Goal: Task Accomplishment & Management: Complete application form

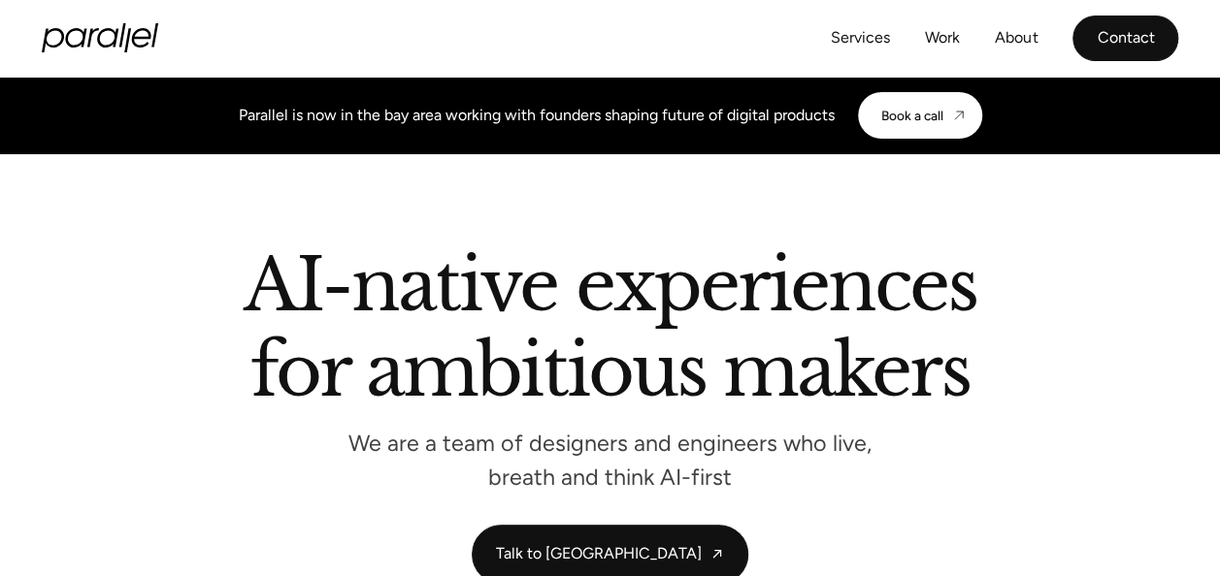
click at [1080, 31] on link "Contact" at bounding box center [1125, 39] width 106 height 46
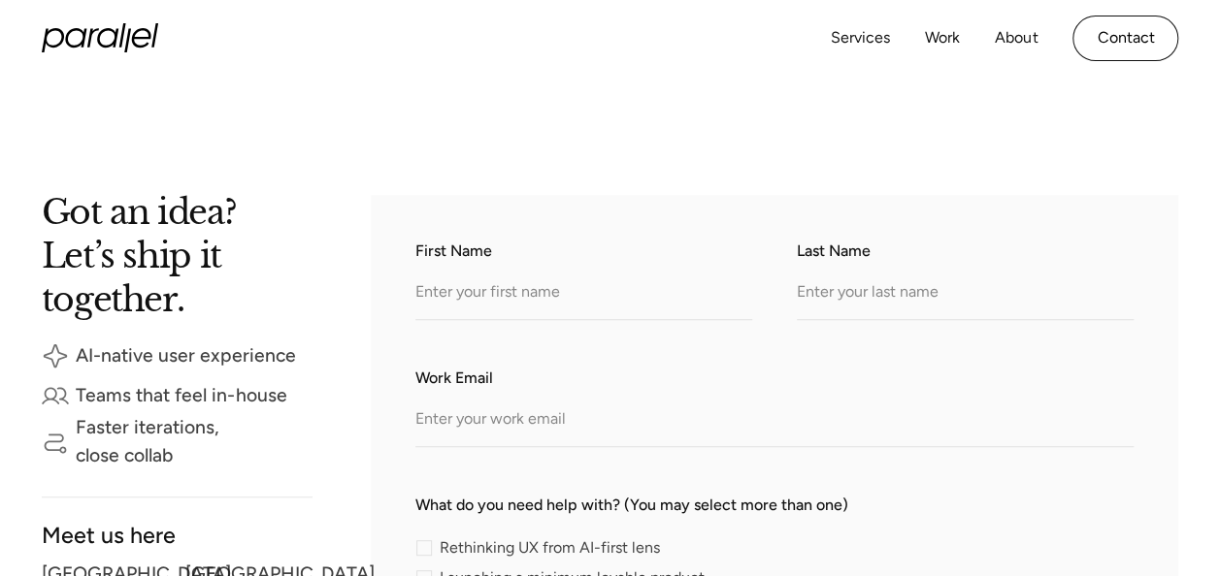
scroll to position [258, 0]
click at [865, 35] on link "Services" at bounding box center [859, 38] width 59 height 28
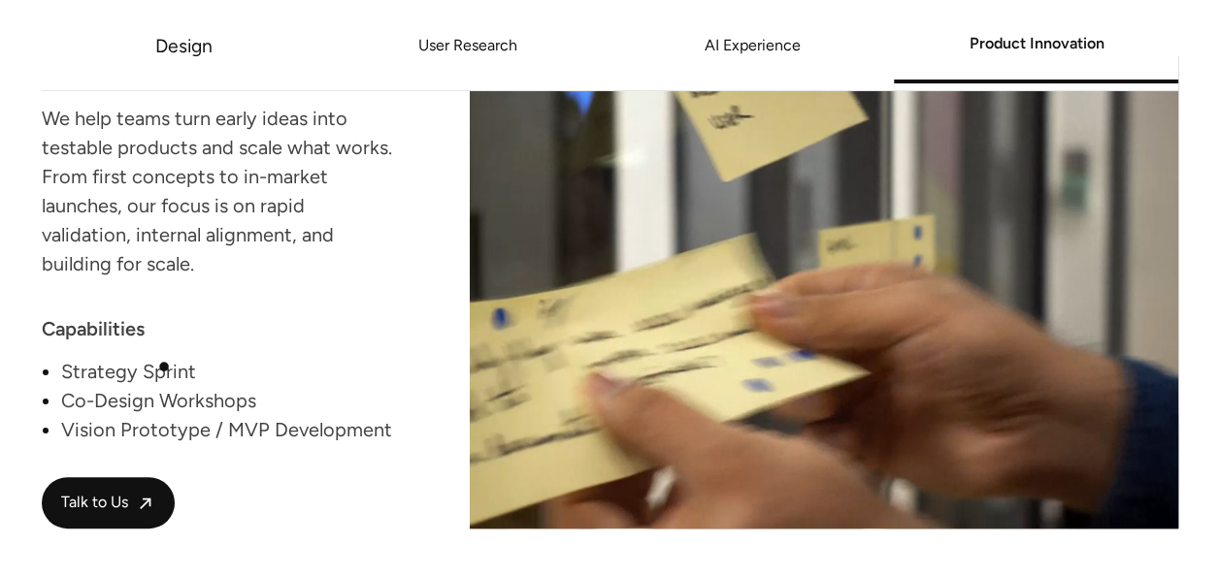
scroll to position [3652, 0]
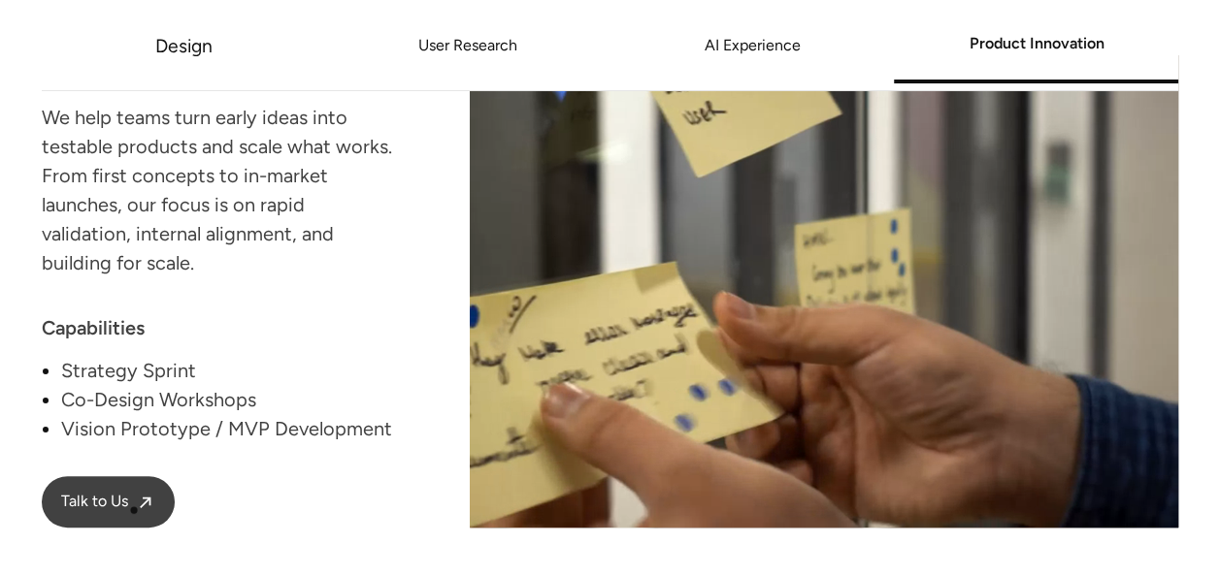
click at [134, 510] on link "Talk to Us" at bounding box center [108, 501] width 133 height 51
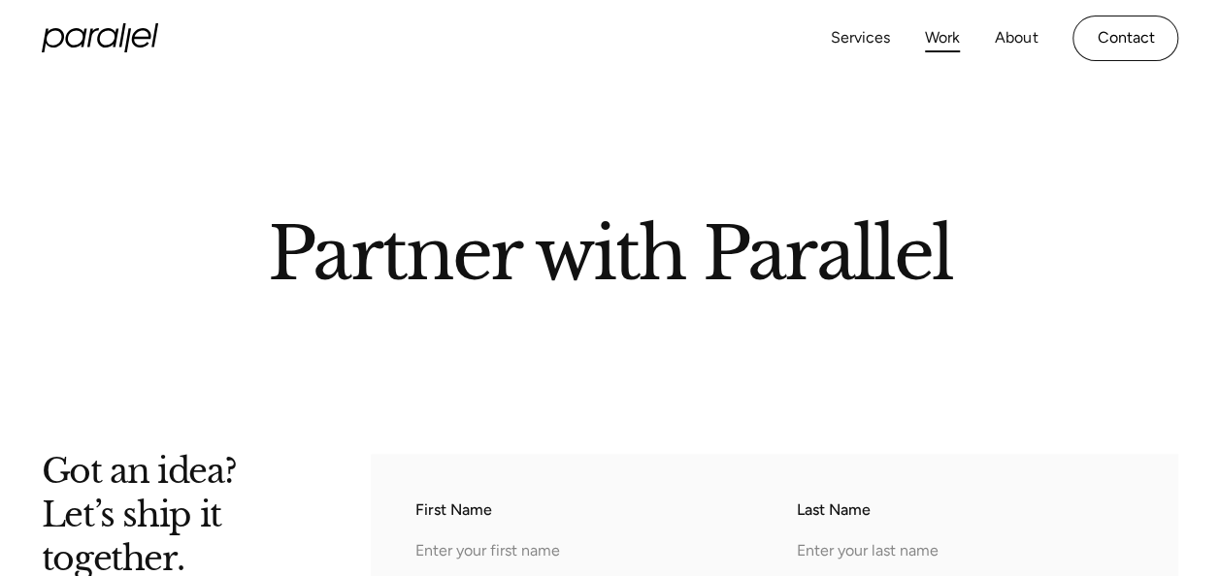
click at [930, 35] on link "Work" at bounding box center [942, 38] width 35 height 28
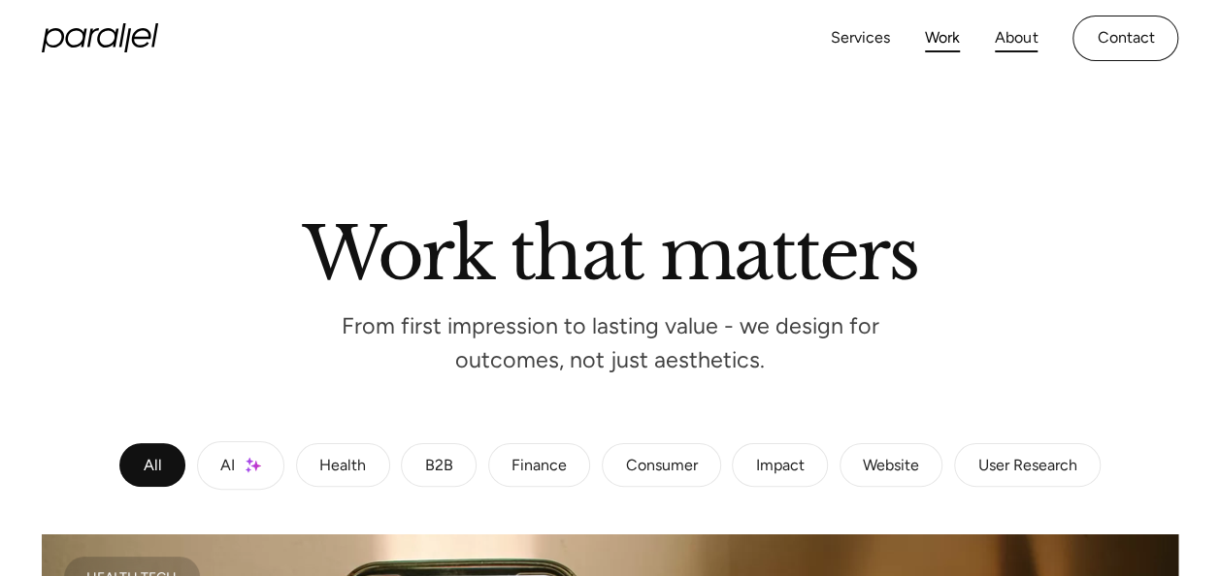
click at [1031, 45] on link "About" at bounding box center [1015, 38] width 43 height 28
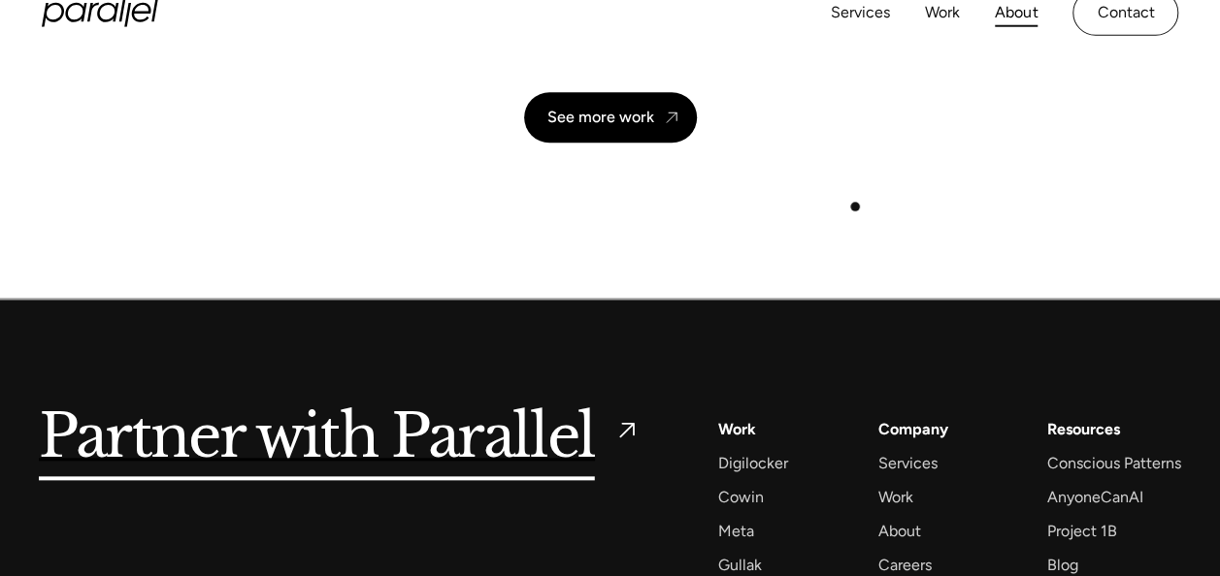
scroll to position [4739, 0]
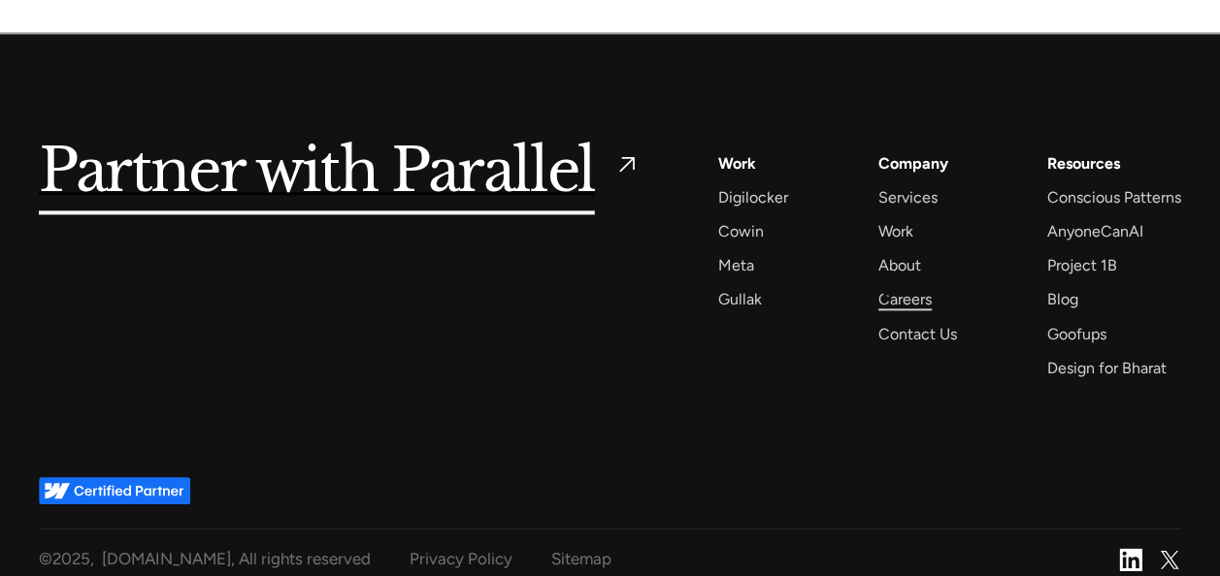
click at [886, 292] on div "Careers" at bounding box center [904, 299] width 53 height 26
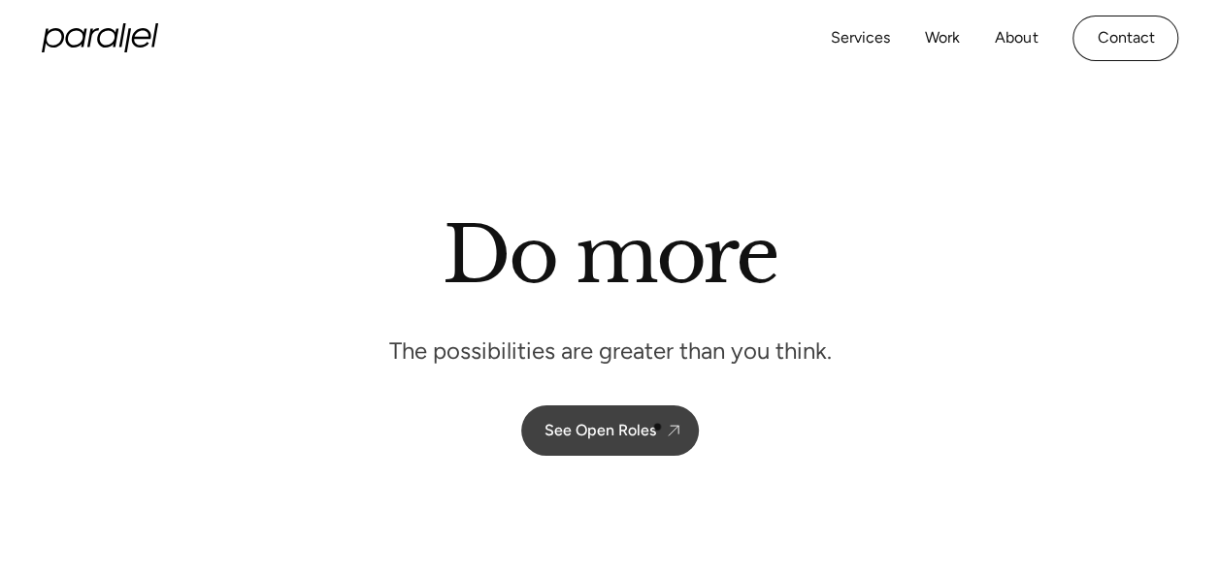
click at [657, 427] on link "See Open Roles" at bounding box center [610, 431] width 178 height 50
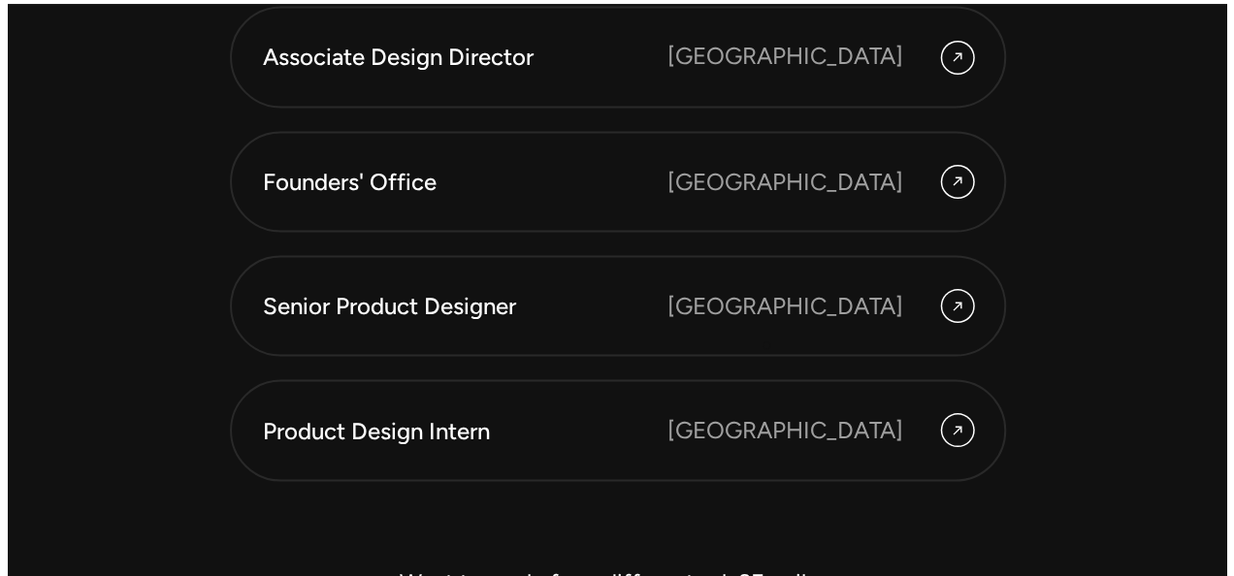
scroll to position [5485, 0]
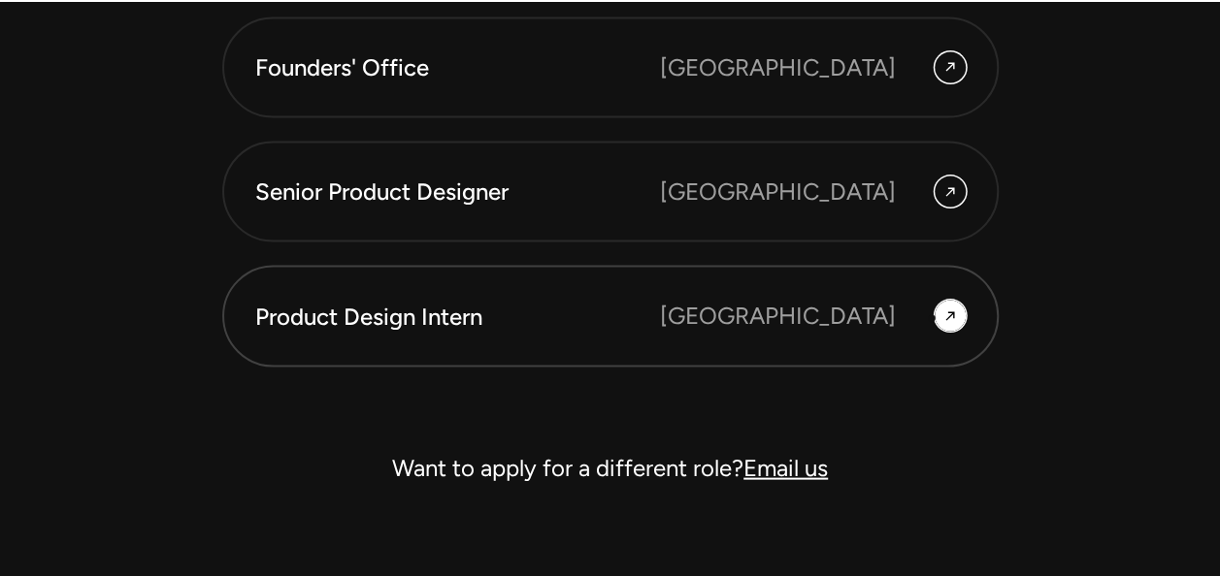
click at [939, 318] on div at bounding box center [949, 315] width 31 height 31
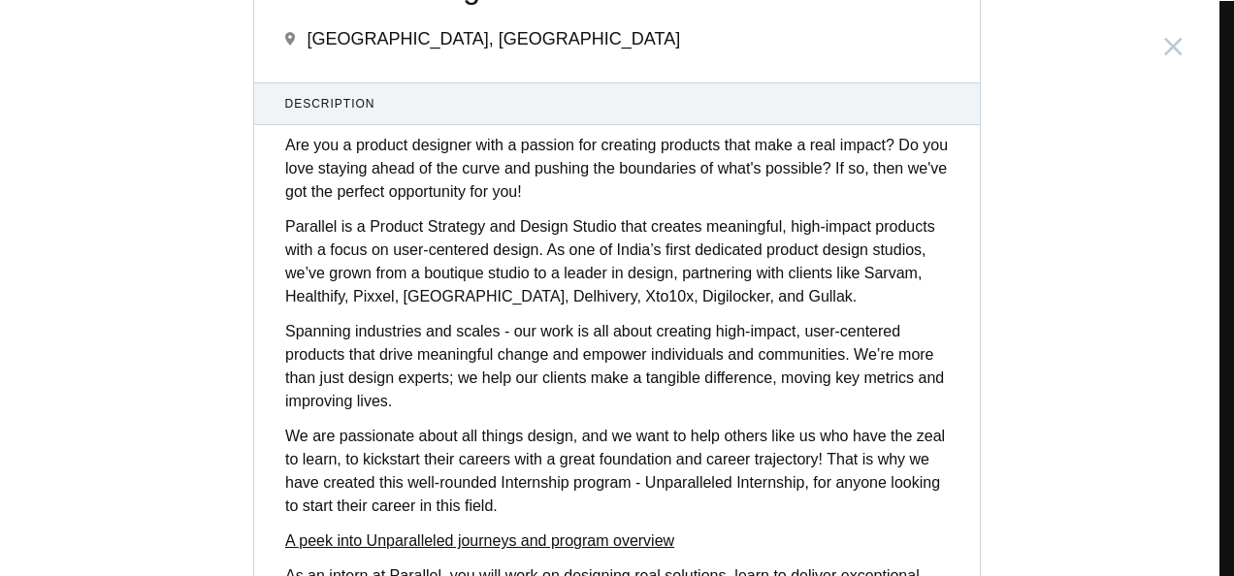
scroll to position [892, 0]
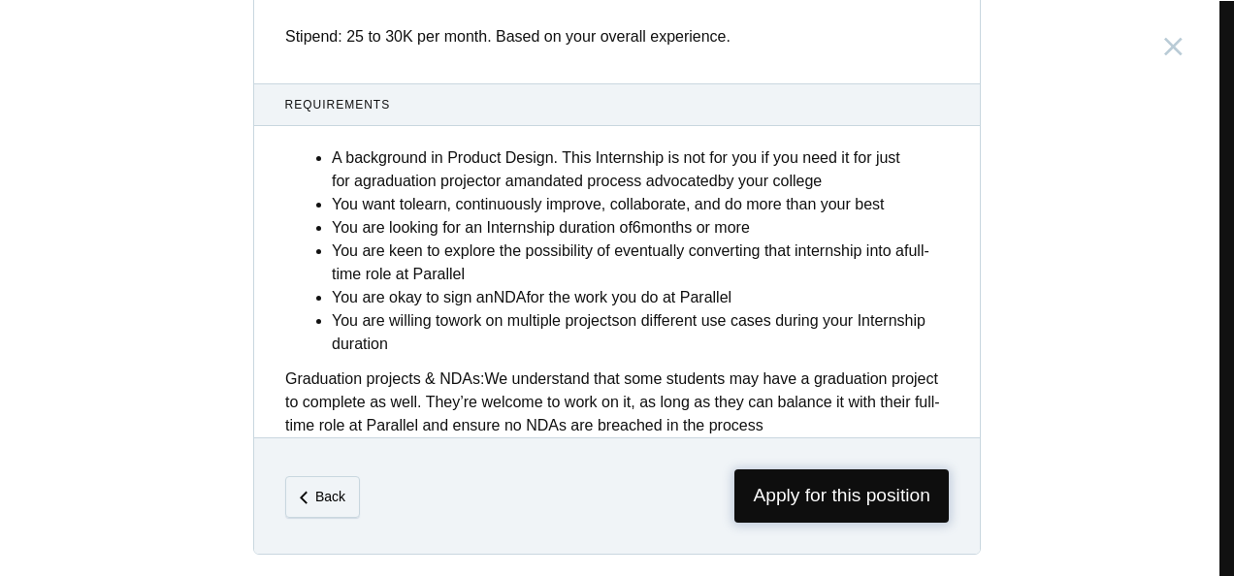
click at [779, 473] on span "Apply for this position" at bounding box center [841, 496] width 214 height 53
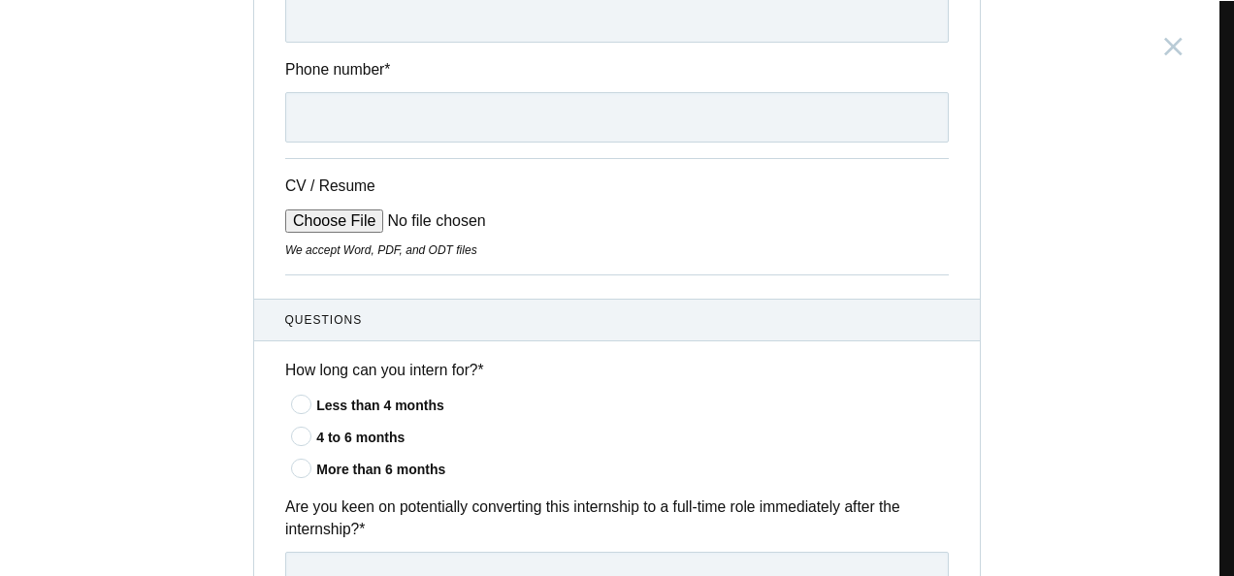
scroll to position [446, 0]
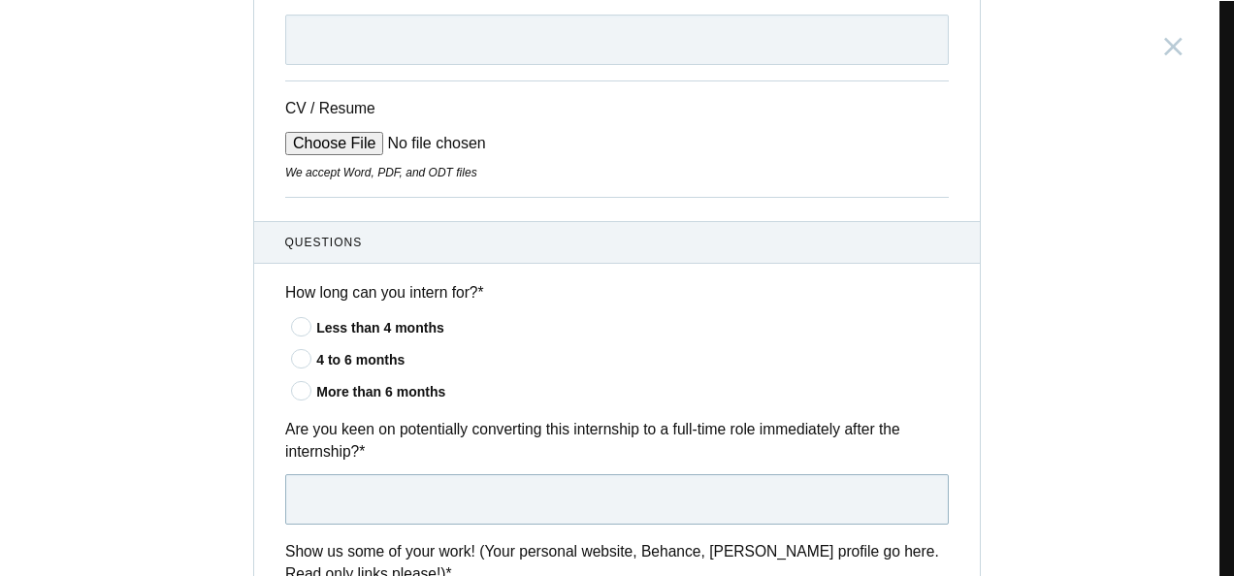
click at [350, 520] on input "text" at bounding box center [617, 499] width 664 height 50
type input "Yes"
click at [386, 361] on div "4 to 6 months" at bounding box center [632, 360] width 633 height 20
click at [0, 0] on input"] "4 to 6 months" at bounding box center [0, 0] width 0 height 0
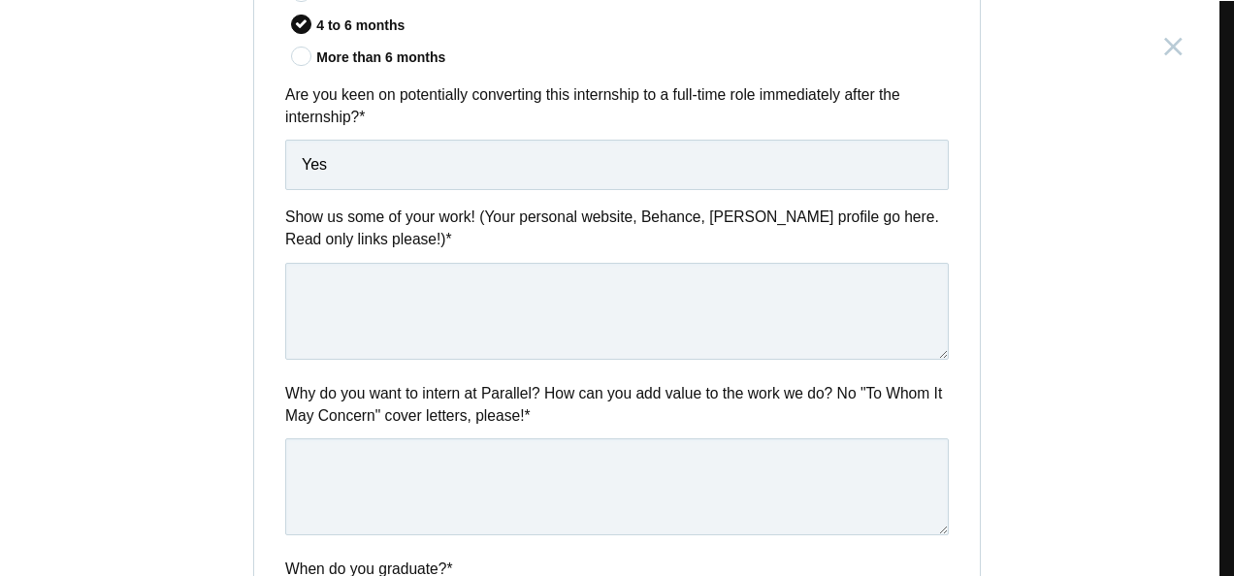
scroll to position [780, 0]
click at [446, 309] on textarea at bounding box center [617, 312] width 664 height 97
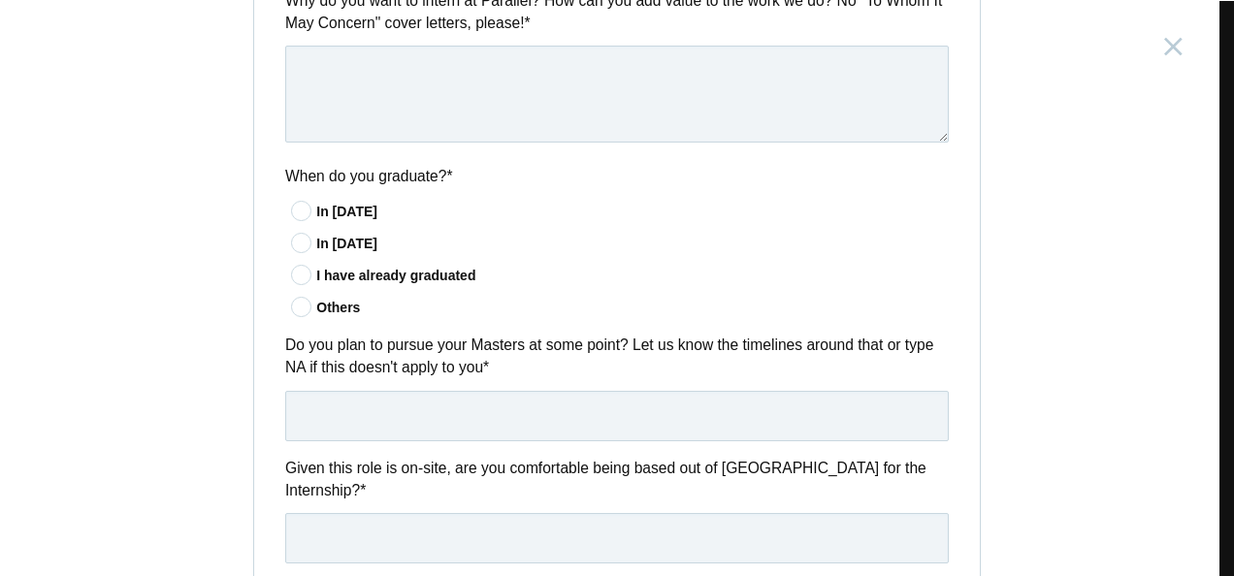
scroll to position [1225, 0]
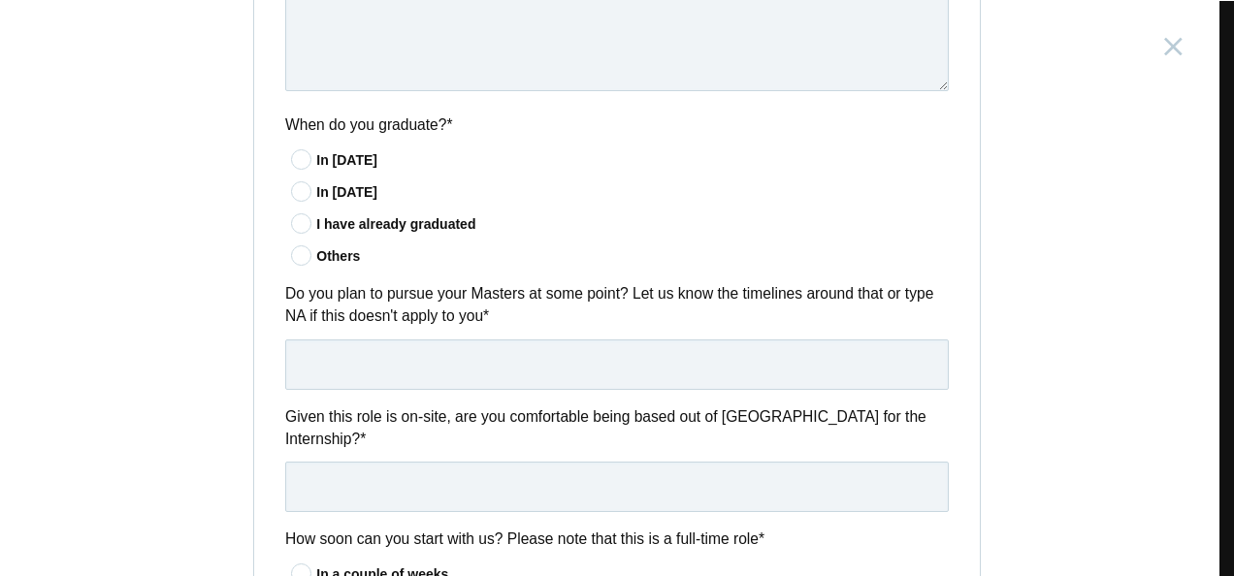
click at [301, 219] on icon at bounding box center [302, 223] width 36 height 13
click at [0, 0] on input"] "I have already graduated" at bounding box center [0, 0] width 0 height 0
click at [402, 363] on input "text" at bounding box center [617, 365] width 664 height 50
click at [383, 467] on input "text" at bounding box center [617, 487] width 664 height 50
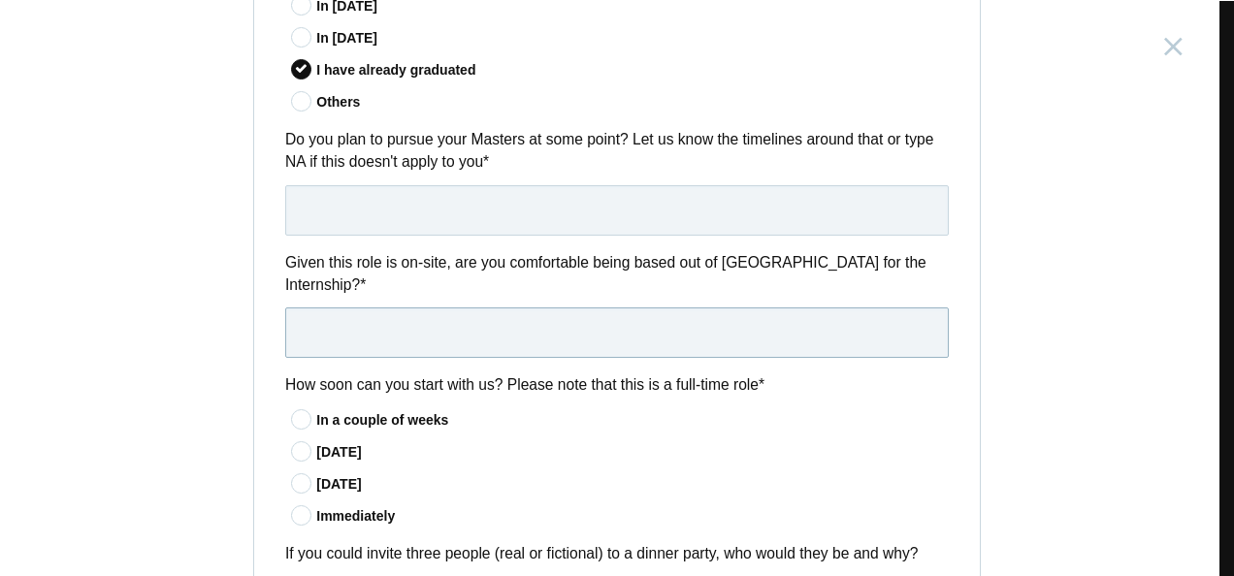
scroll to position [1381, 0]
click at [396, 409] on div "In a couple of weeks" at bounding box center [632, 419] width 633 height 20
click at [0, 0] on input"] "In a couple of weeks" at bounding box center [0, 0] width 0 height 0
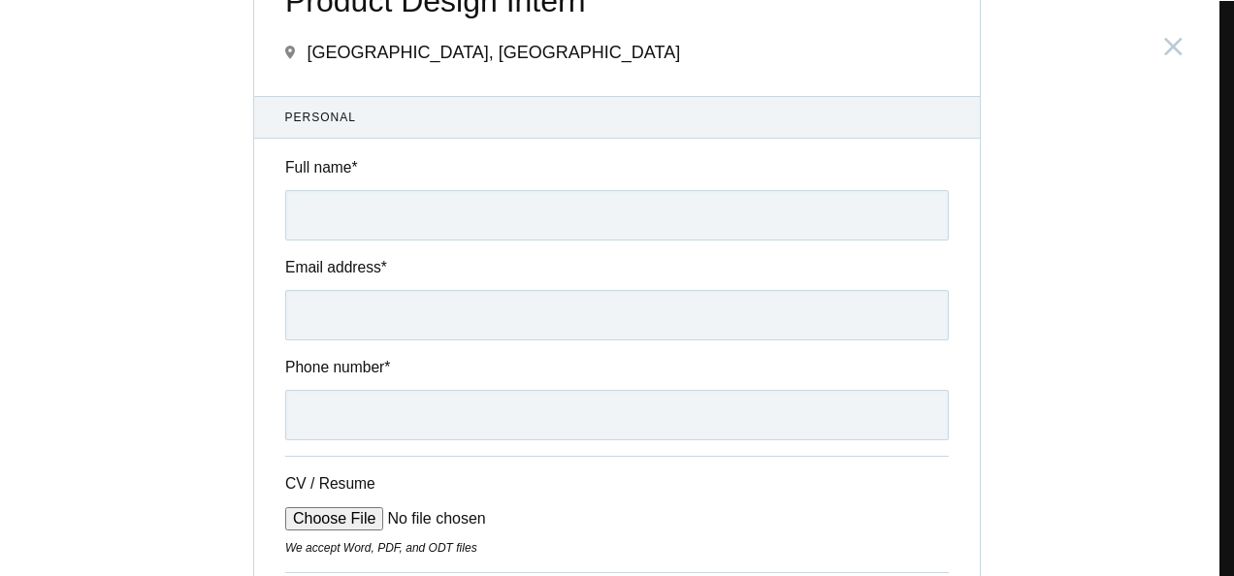
scroll to position [0, 0]
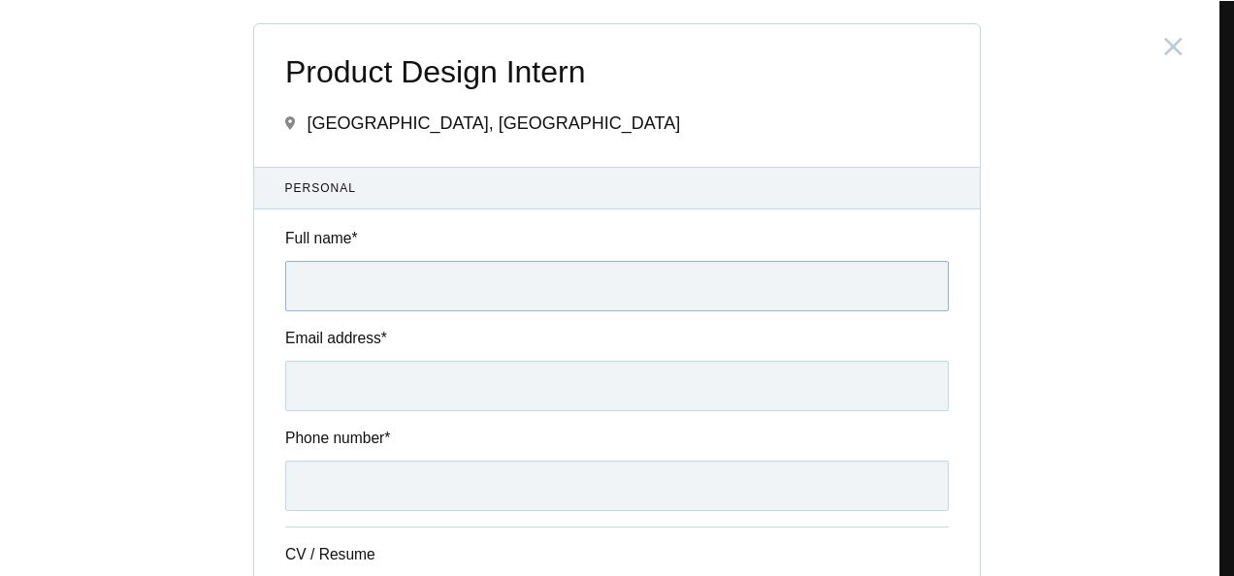
click at [500, 261] on input "Full name *" at bounding box center [617, 286] width 664 height 50
type input "[PERSON_NAME]"
click at [285, 377] on input "Email address *" at bounding box center [617, 386] width 664 height 50
click at [222, 399] on div "Product Design Intern [GEOGRAPHIC_DATA], [GEOGRAPHIC_DATA] Submitting form fail…" at bounding box center [617, 288] width 1234 height 576
click at [382, 388] on input "Email address *" at bounding box center [617, 386] width 664 height 50
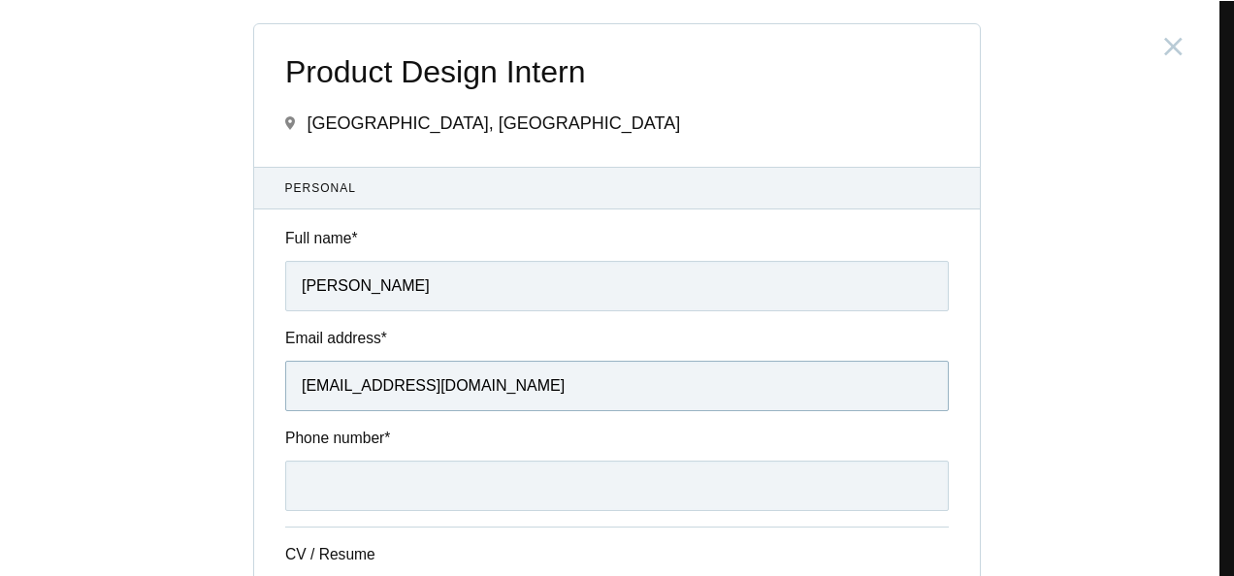
type input "[EMAIL_ADDRESS][DOMAIN_NAME]"
click at [384, 495] on input "Phone number *" at bounding box center [617, 486] width 664 height 50
type input "8547431336"
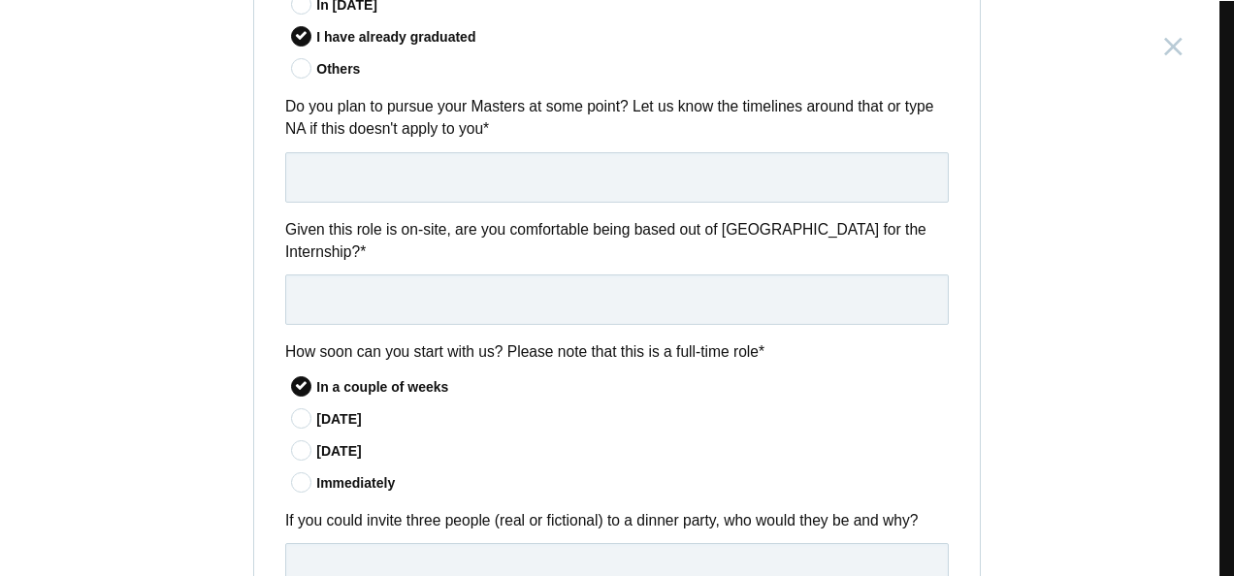
scroll to position [1650, 0]
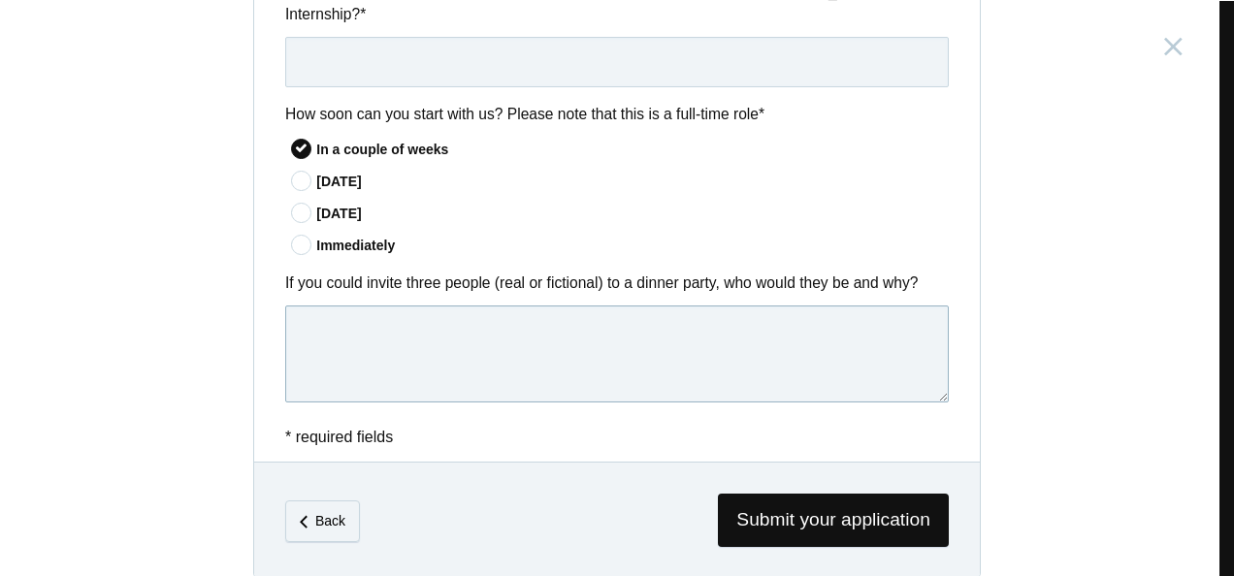
click at [677, 361] on textarea at bounding box center [617, 354] width 664 height 97
drag, startPoint x: 677, startPoint y: 361, endPoint x: 110, endPoint y: 357, distance: 567.6
click at [110, 357] on div "Product Design Intern [GEOGRAPHIC_DATA], [GEOGRAPHIC_DATA] Submitting form fail…" at bounding box center [617, 288] width 1234 height 576
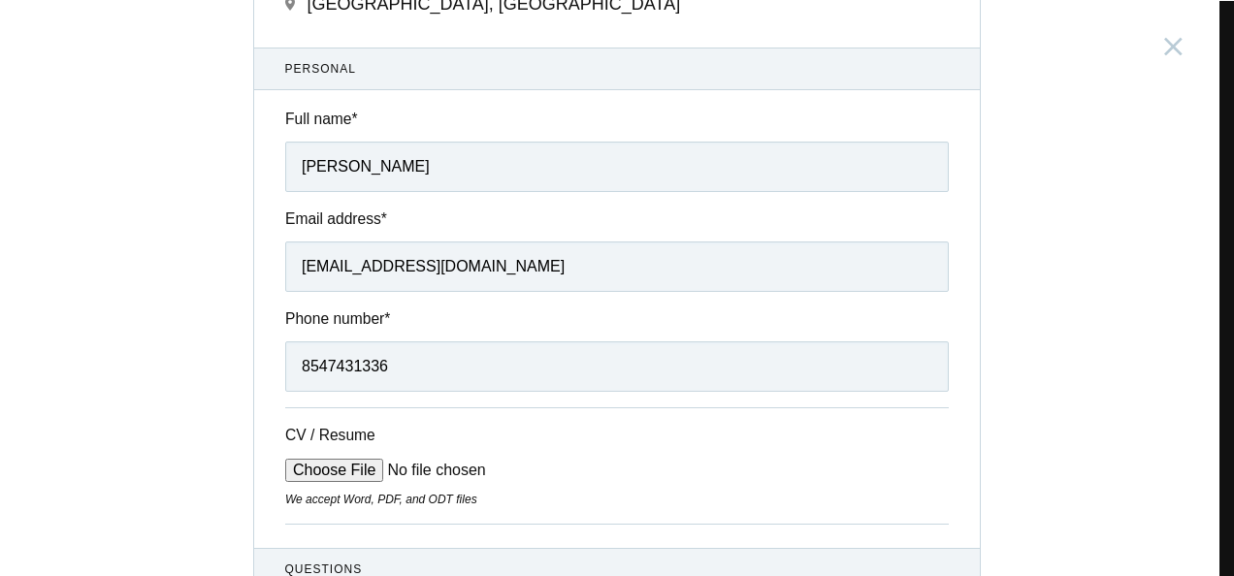
scroll to position [0, 0]
